Goal: Navigation & Orientation: Find specific page/section

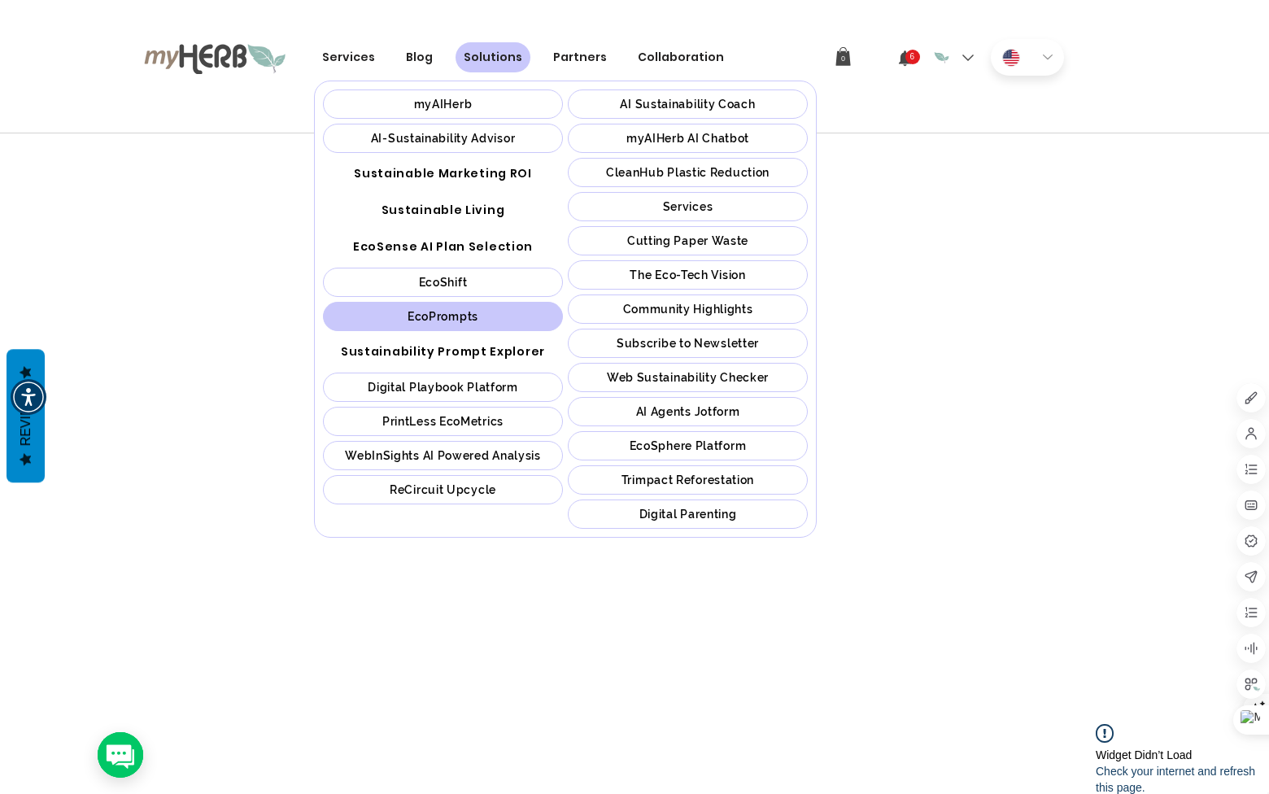
click at [475, 280] on div "EcoShift" at bounding box center [443, 282] width 230 height 13
